Goal: Task Accomplishment & Management: Complete application form

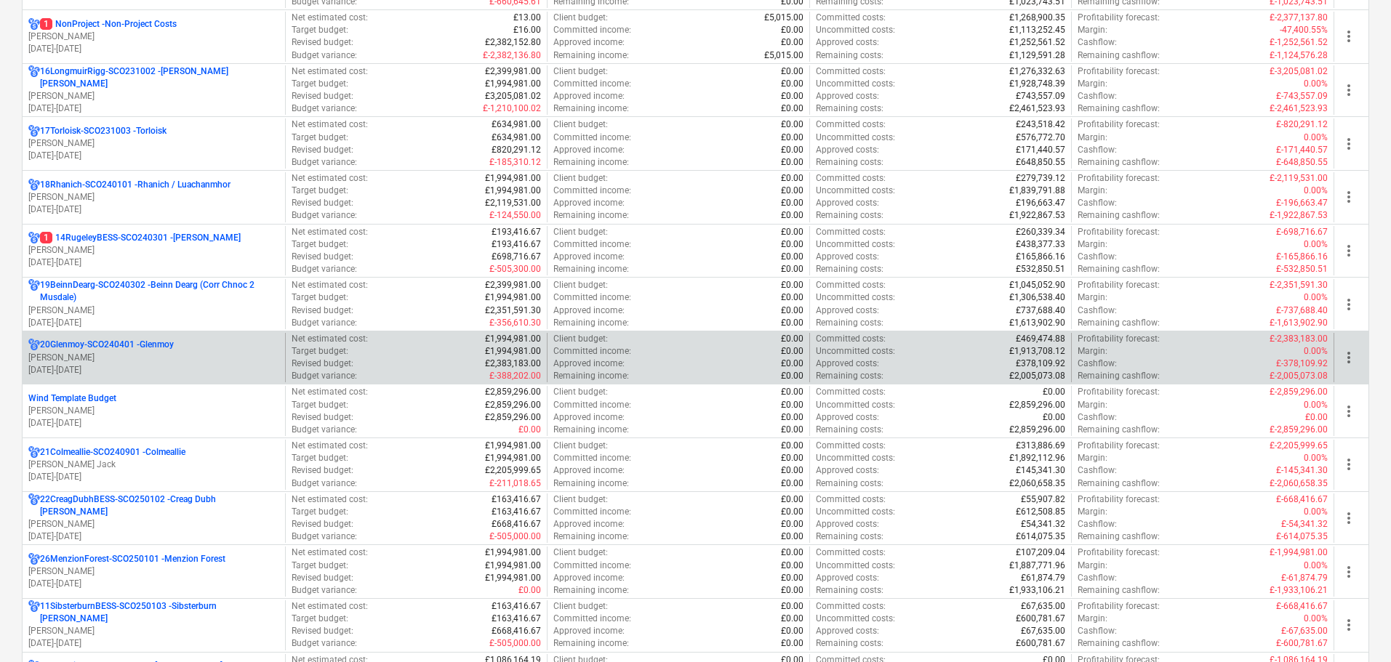
scroll to position [1091, 0]
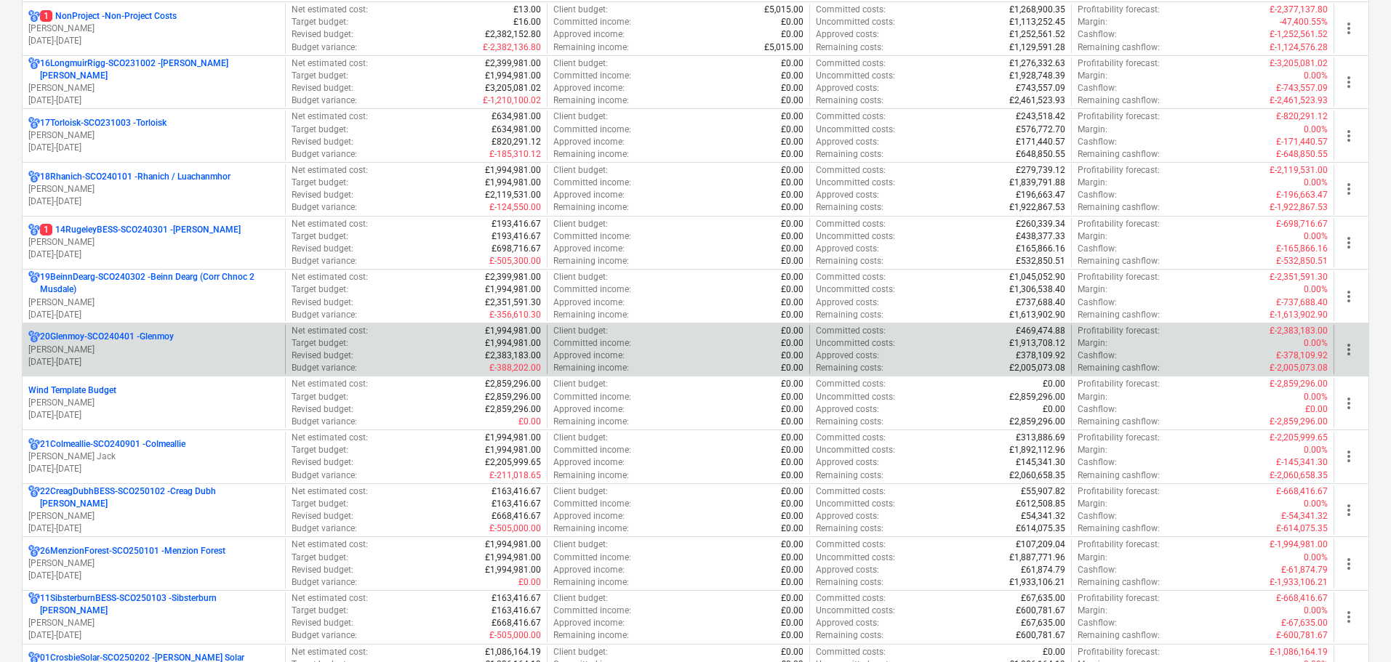
click at [164, 337] on p "20Glenmoy-SCO240401 - [GEOGRAPHIC_DATA]" at bounding box center [107, 337] width 134 height 12
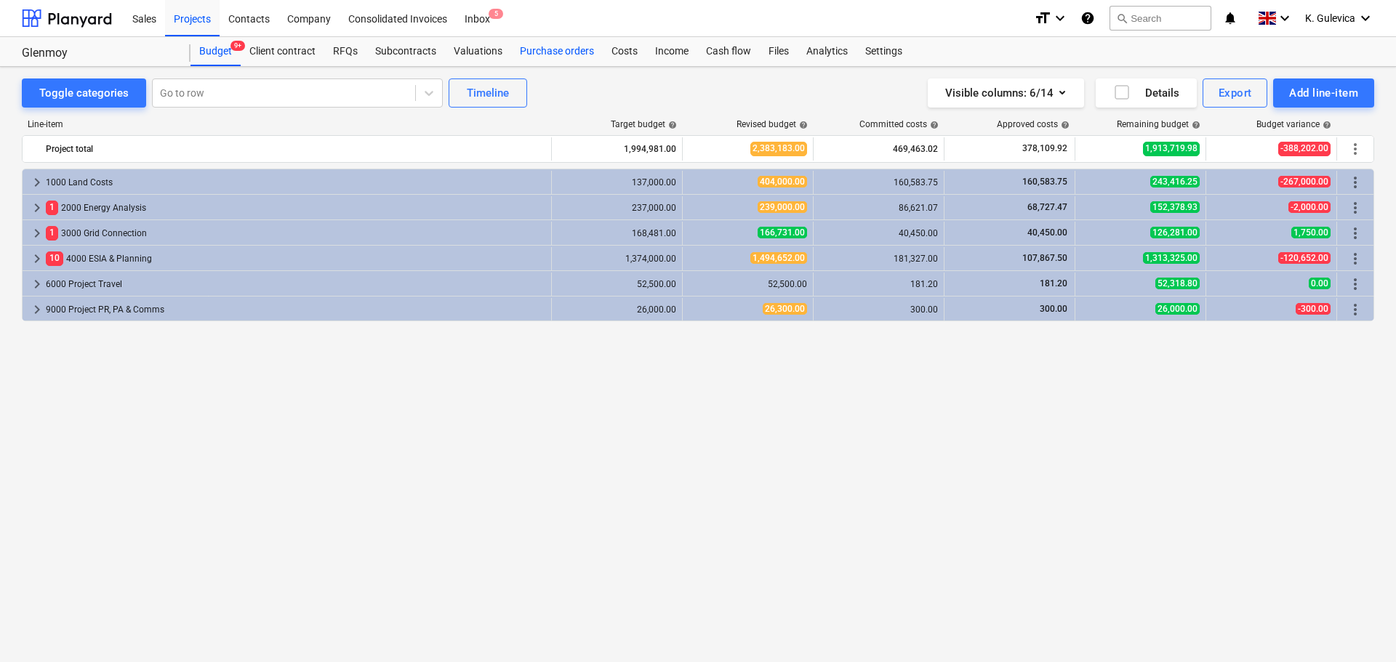
click at [560, 54] on div "Purchase orders" at bounding box center [557, 51] width 92 height 29
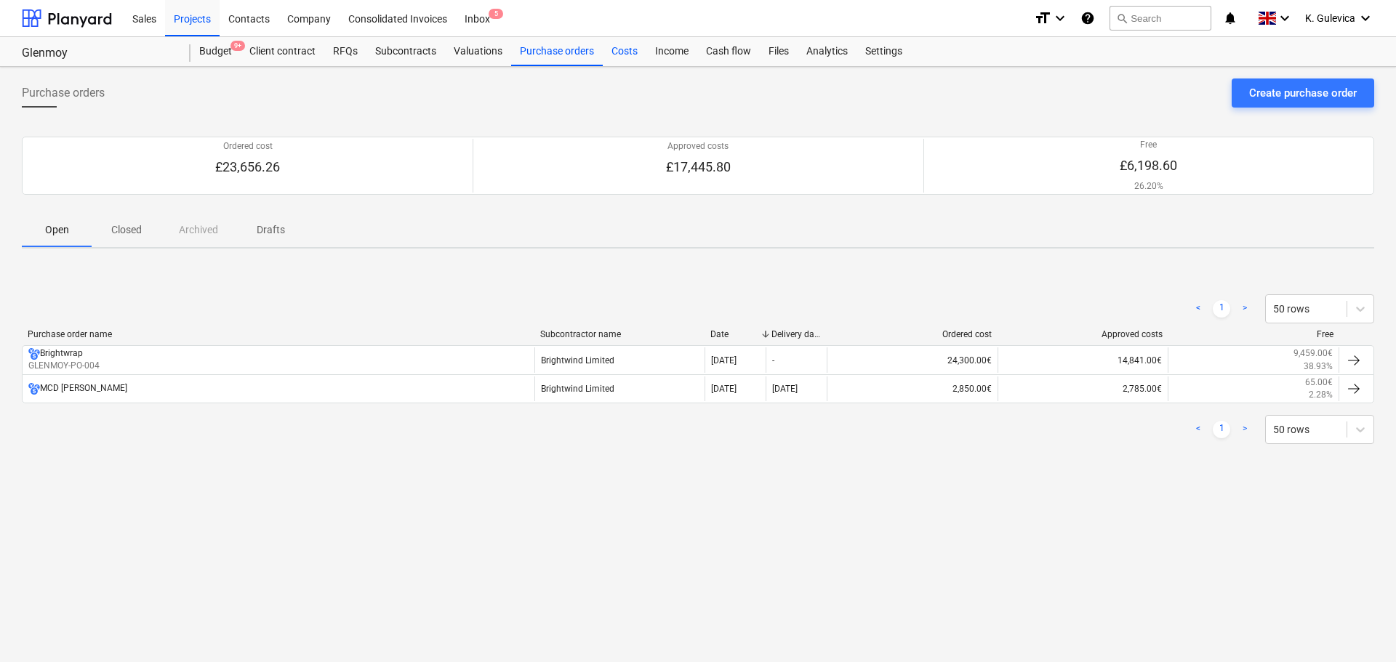
click at [621, 52] on div "Costs" at bounding box center [625, 51] width 44 height 29
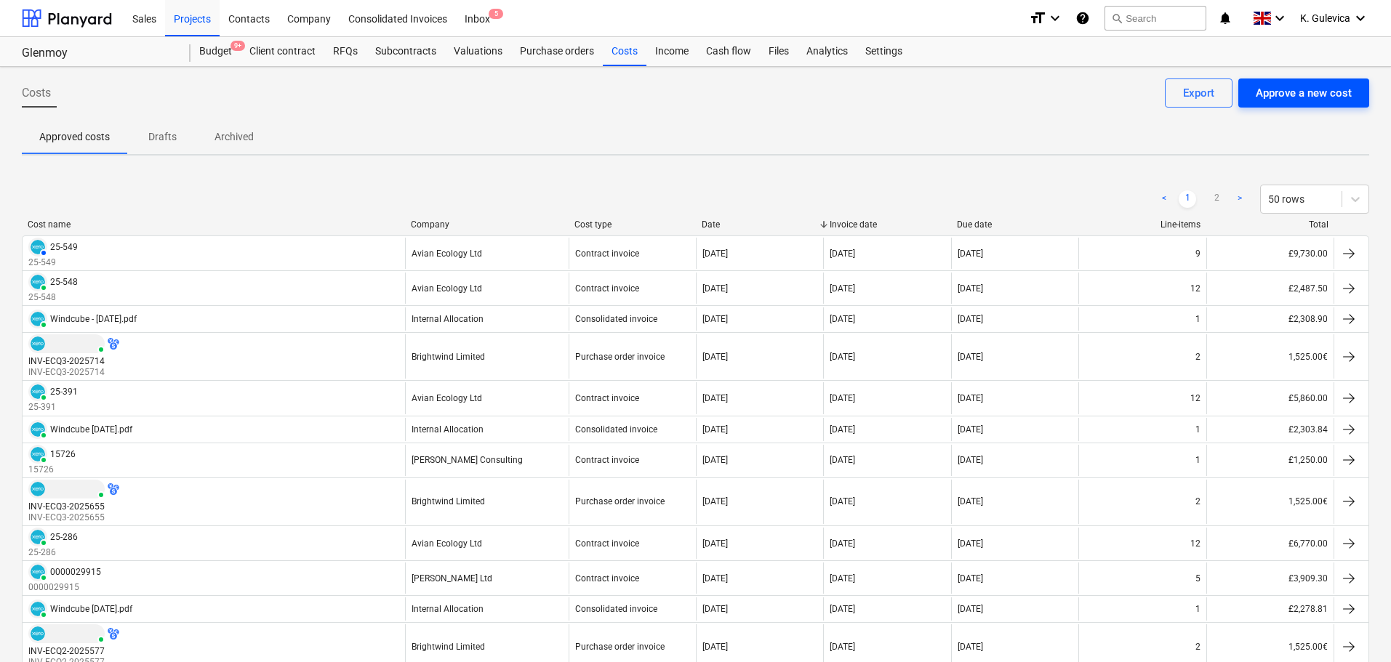
click at [1318, 87] on div "Approve a new cost" at bounding box center [1304, 93] width 96 height 19
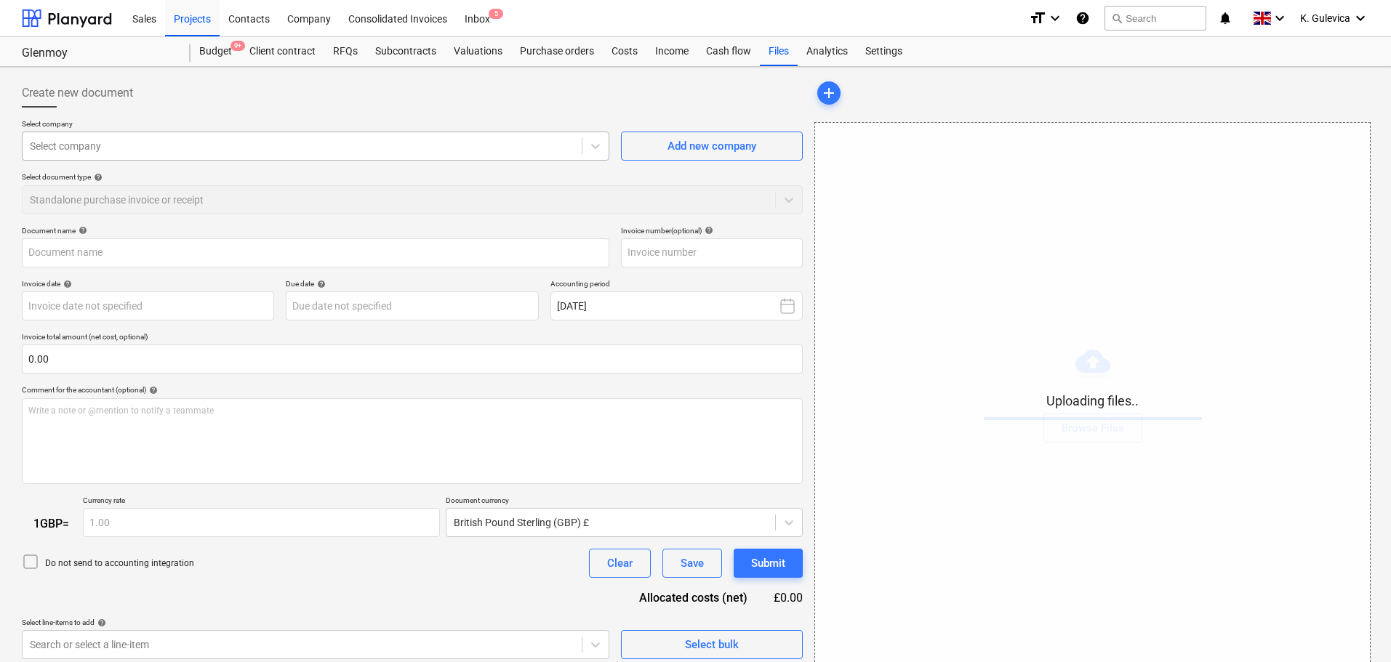
click at [239, 140] on div at bounding box center [302, 146] width 545 height 15
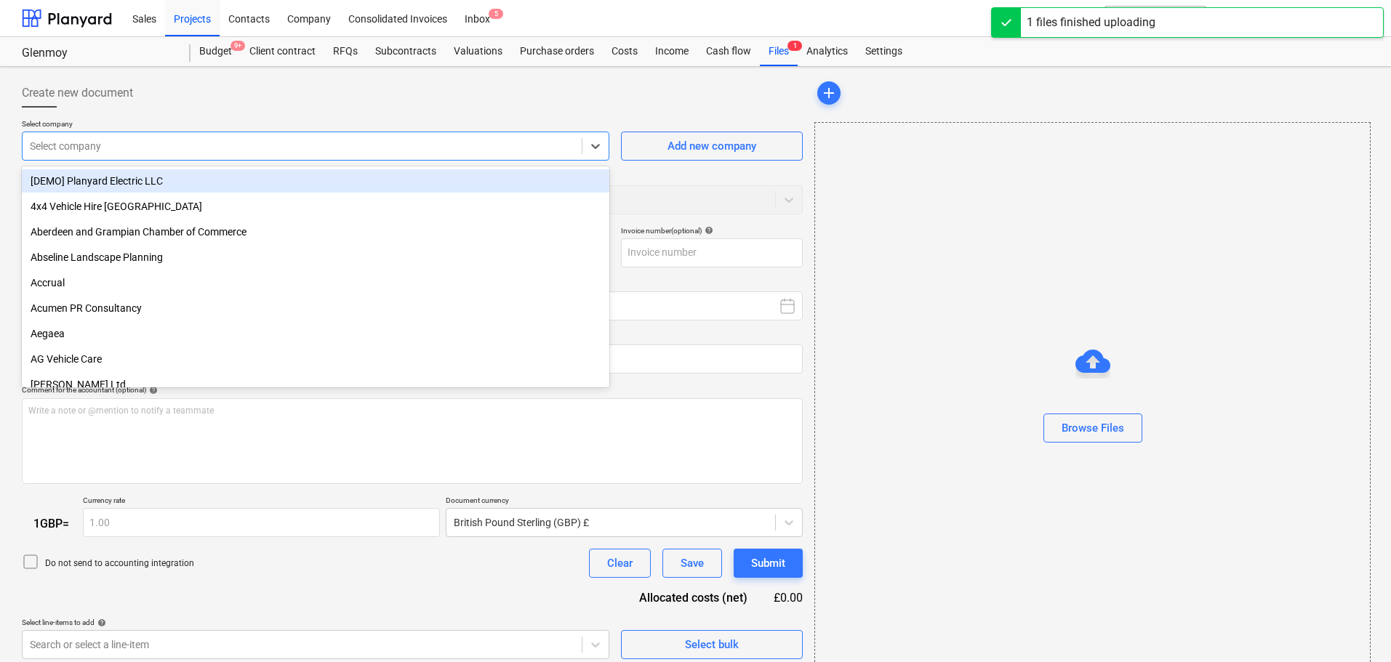
type input "Invoice INV-ECQ3-2025809.pdf"
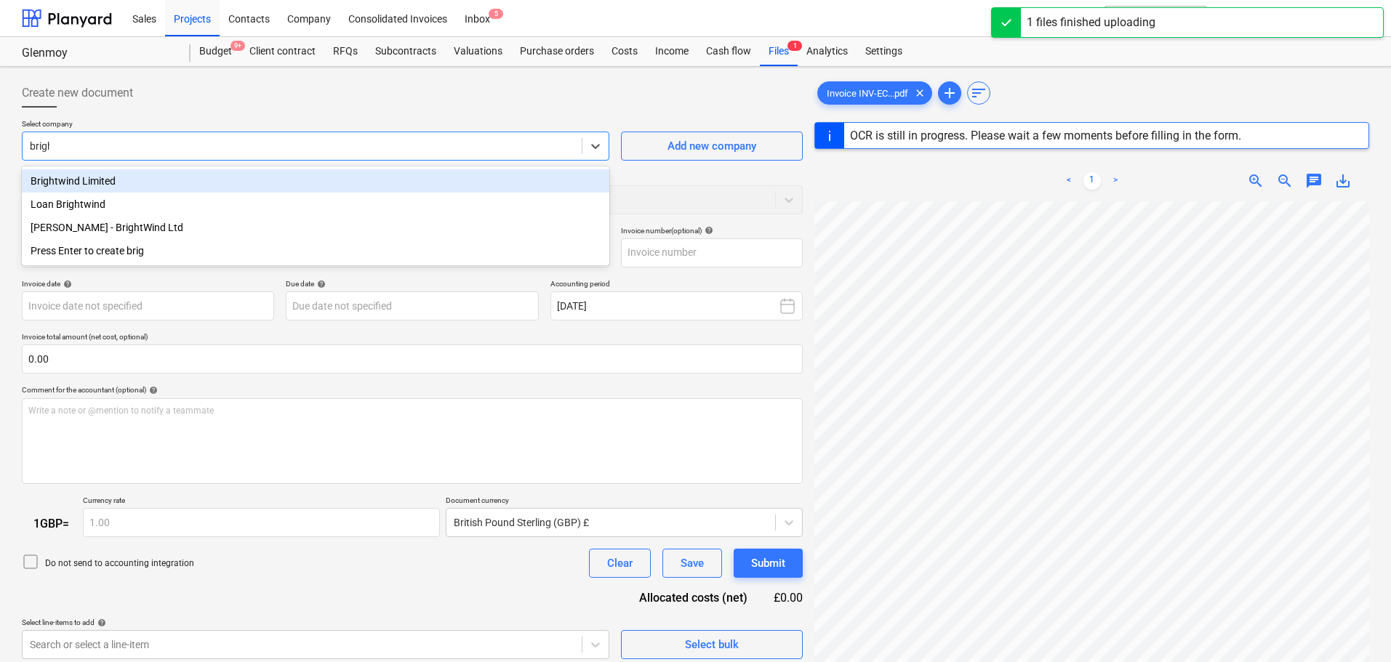
type input "bright"
click at [116, 178] on div "Brightwind Limited" at bounding box center [316, 180] width 588 height 23
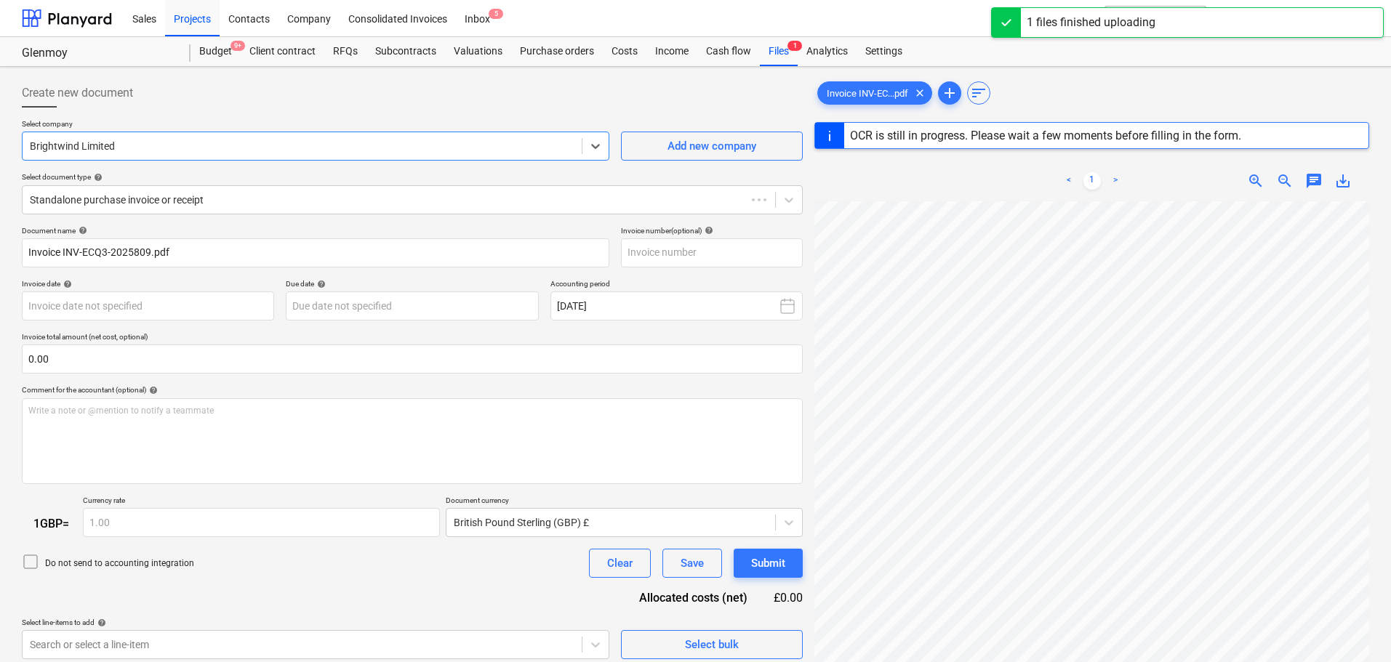
type input "INV-ECQ3-2025809"
type input "[DATE]"
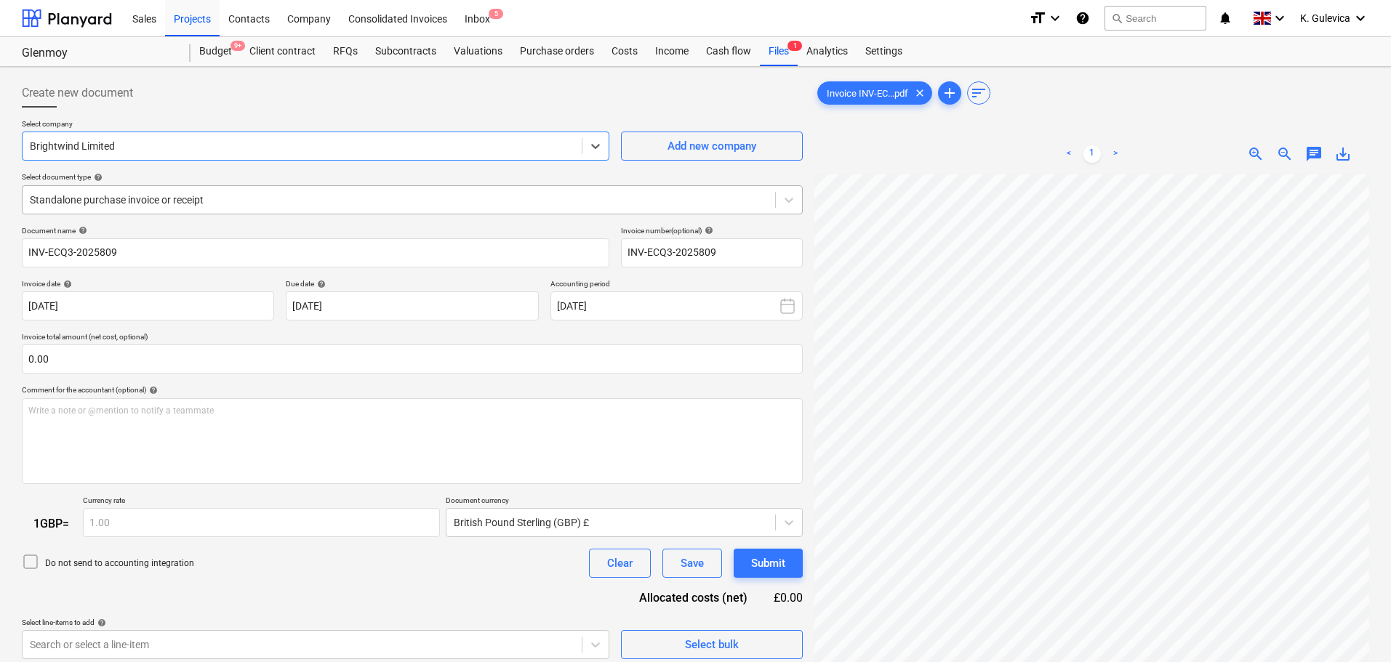
click at [285, 202] on div at bounding box center [399, 200] width 738 height 15
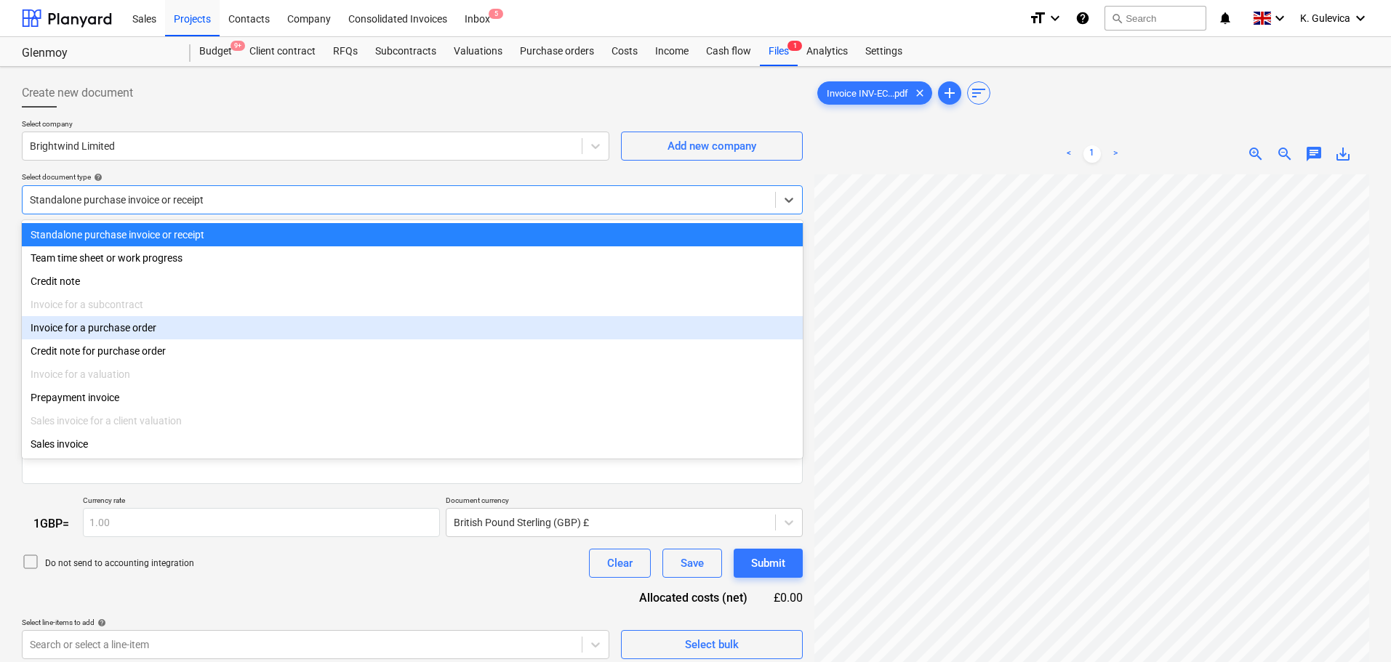
click at [155, 335] on div "Invoice for a purchase order" at bounding box center [412, 327] width 781 height 23
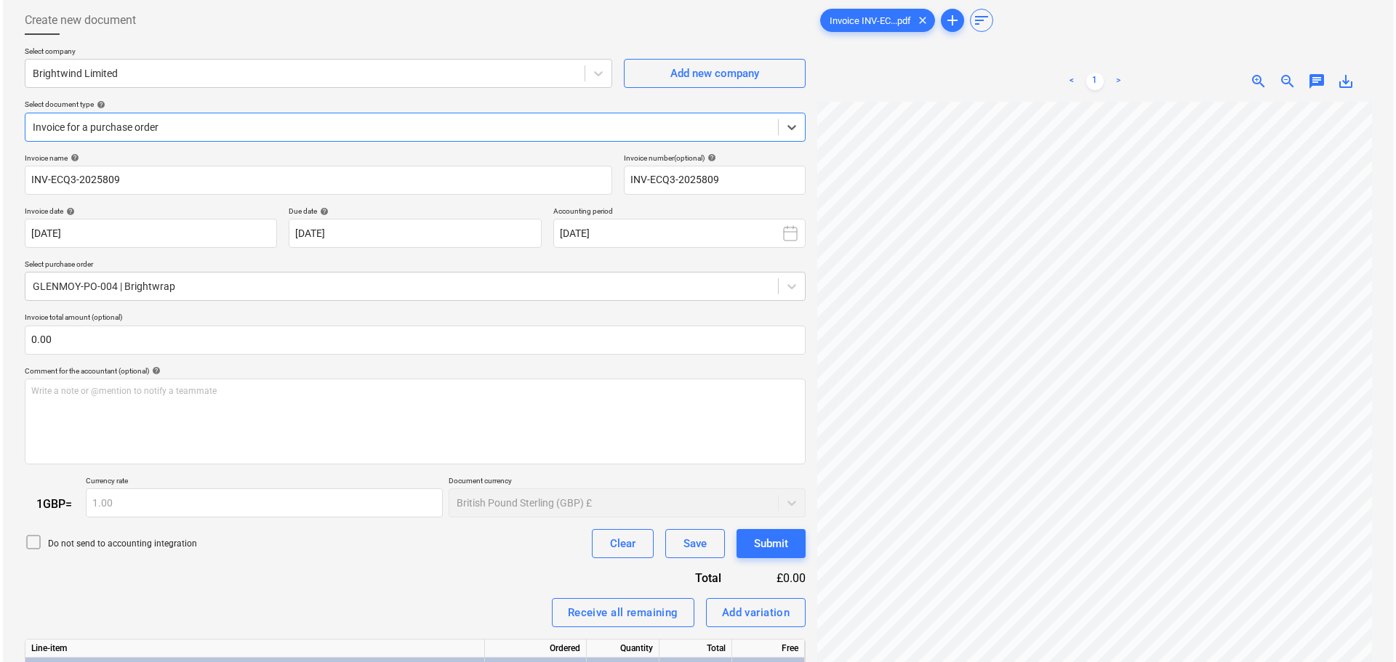
scroll to position [215, 0]
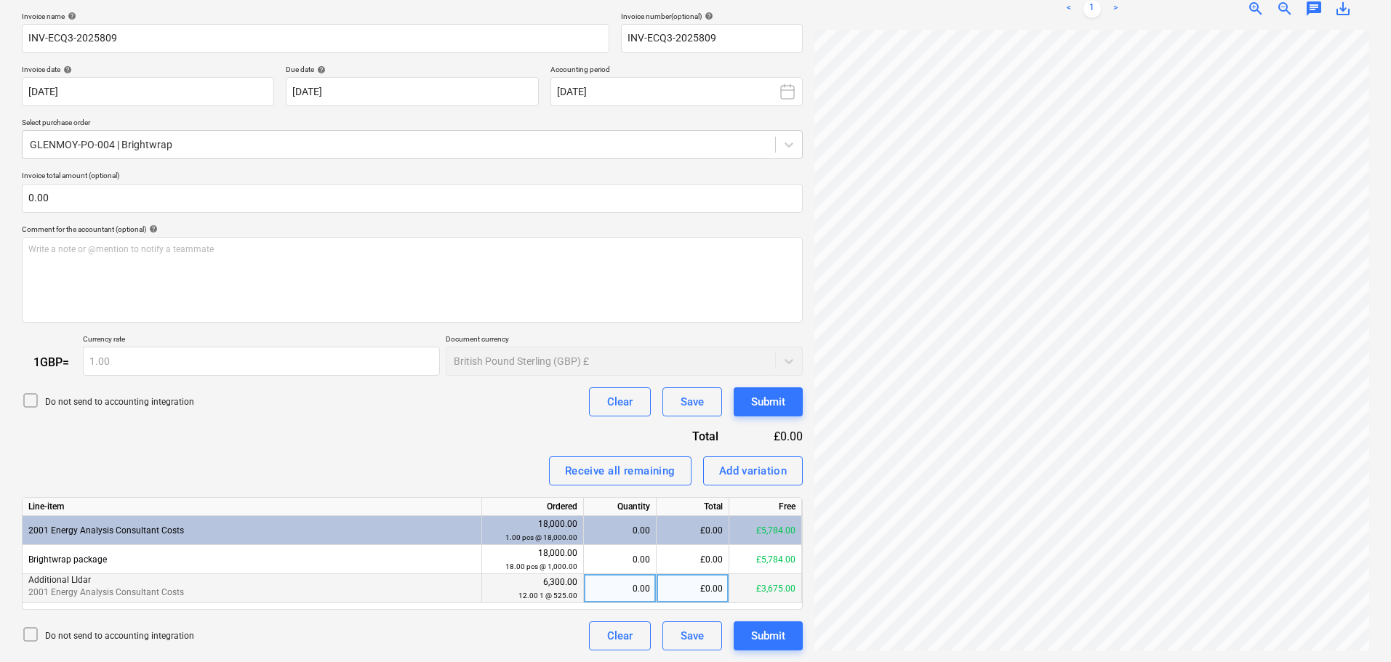
click at [604, 590] on div "0.00" at bounding box center [620, 588] width 60 height 29
type input "1"
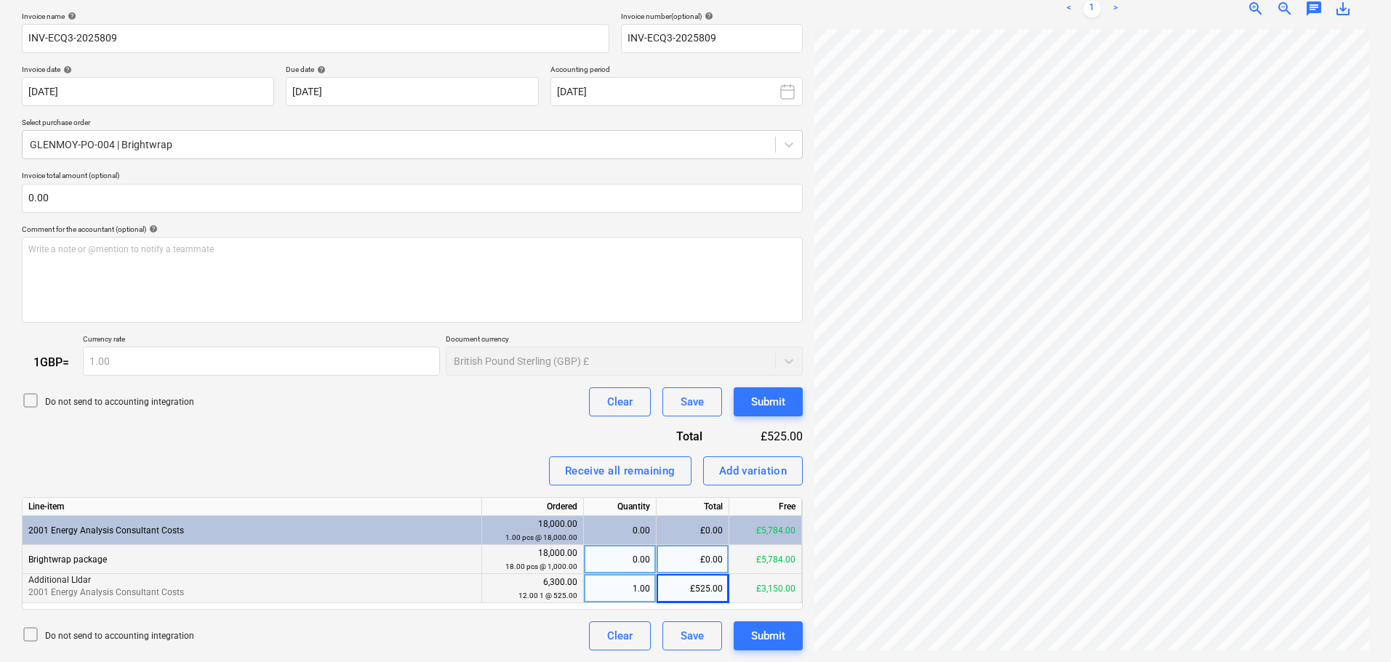
click at [631, 563] on div "0.00" at bounding box center [620, 559] width 60 height 29
type input "1"
click at [779, 638] on div "Submit" at bounding box center [768, 636] width 34 height 19
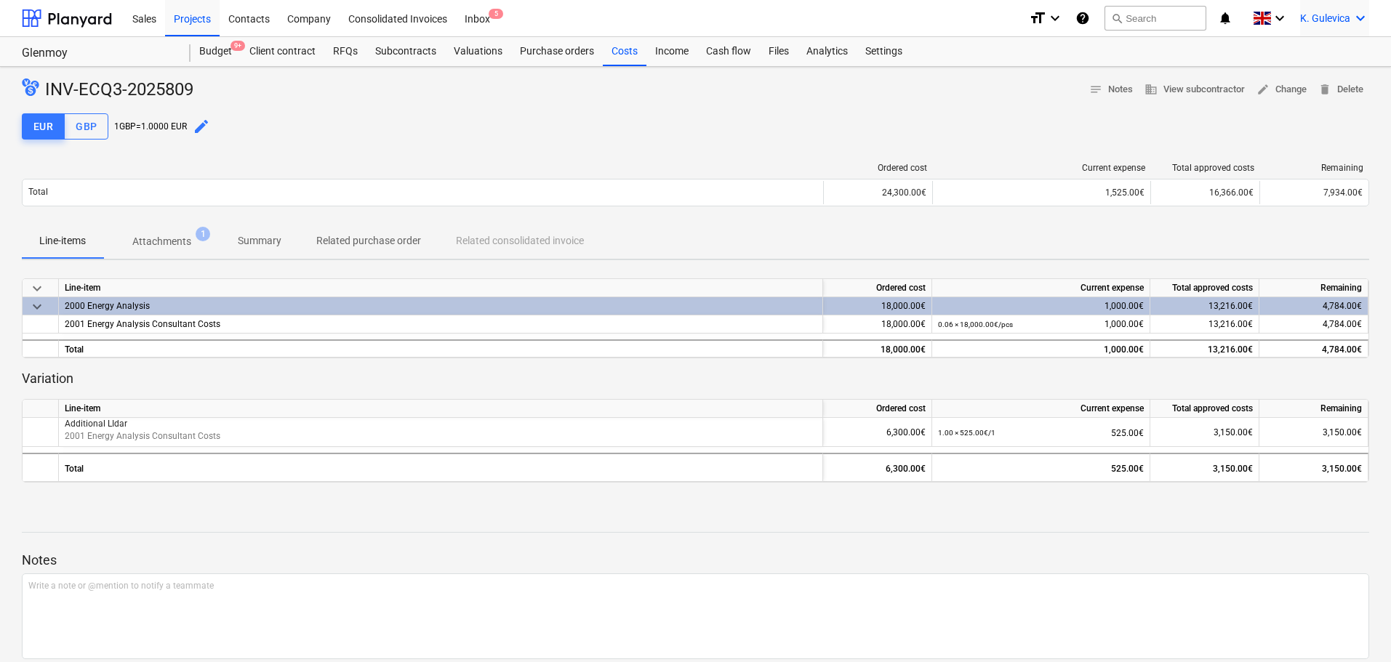
click at [1329, 27] on div "K. Gulevica keyboard_arrow_down" at bounding box center [1334, 18] width 69 height 36
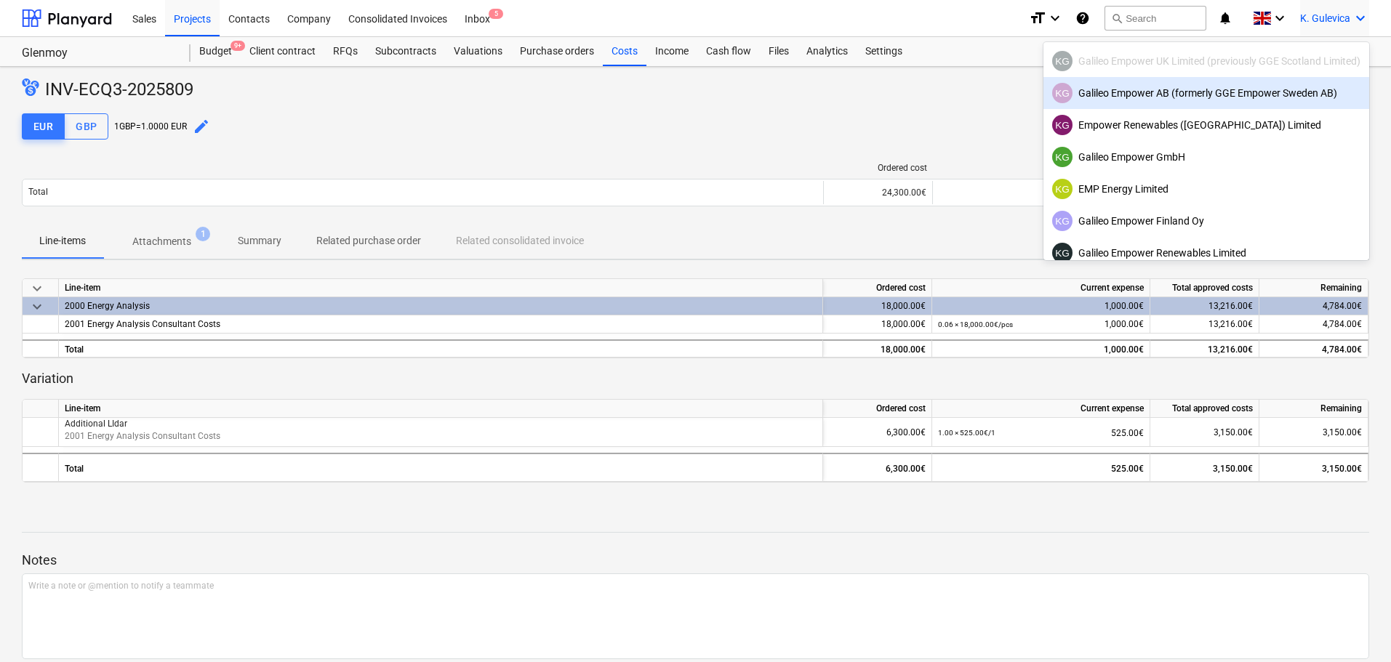
click at [1184, 99] on div "KG Galileo Empower AB (formerly GGE Empower Sweden AB)" at bounding box center [1206, 93] width 308 height 20
